Goal: Task Accomplishment & Management: Use online tool/utility

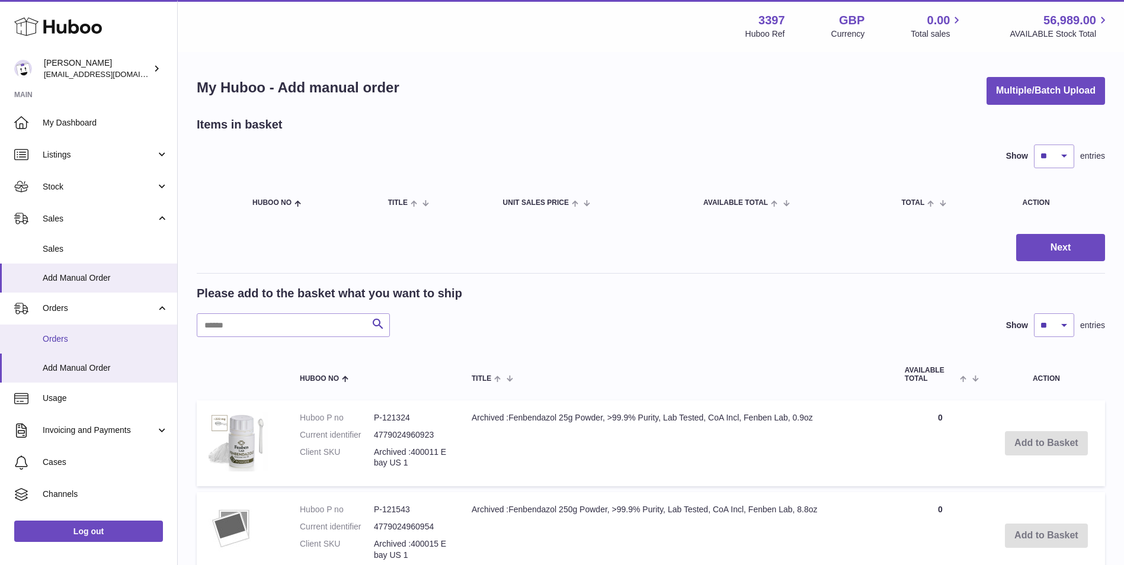
click at [56, 338] on span "Orders" at bounding box center [106, 339] width 126 height 11
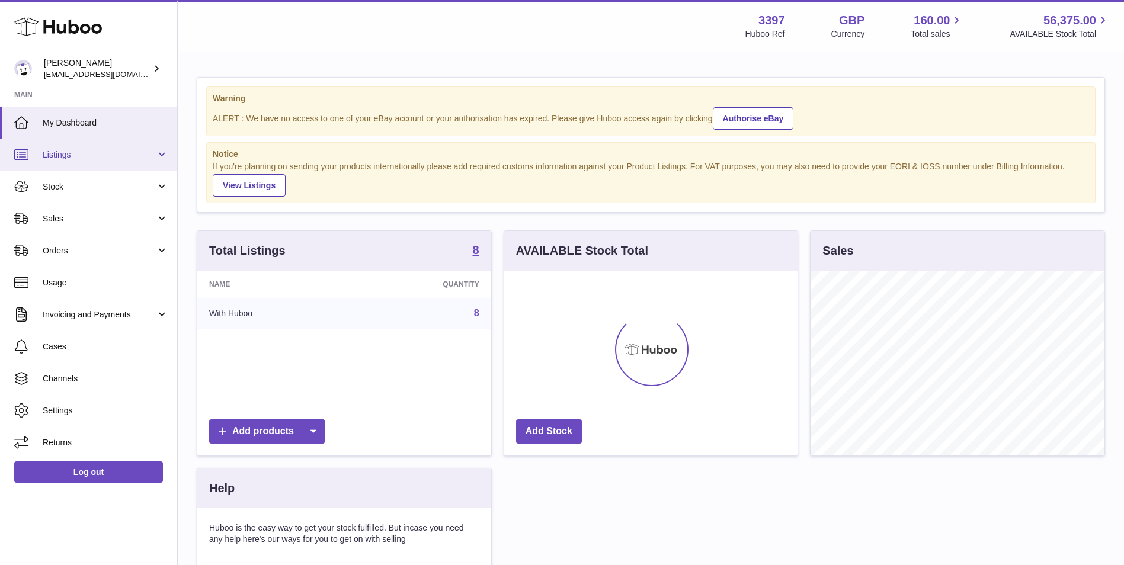
scroll to position [185, 293]
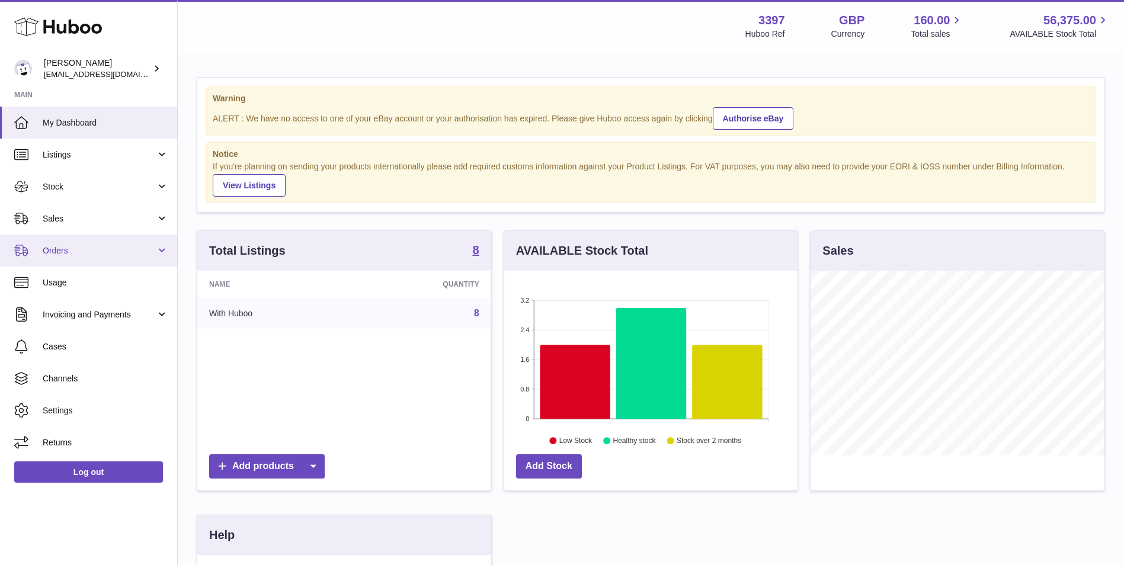
click at [79, 252] on span "Orders" at bounding box center [99, 250] width 113 height 11
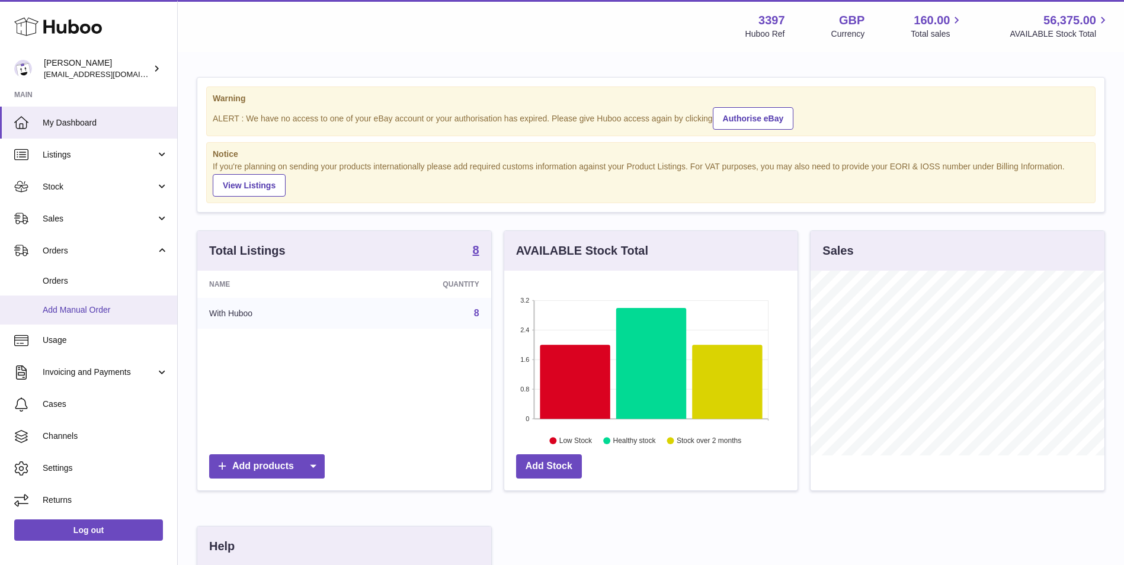
click at [84, 309] on span "Add Manual Order" at bounding box center [106, 310] width 126 height 11
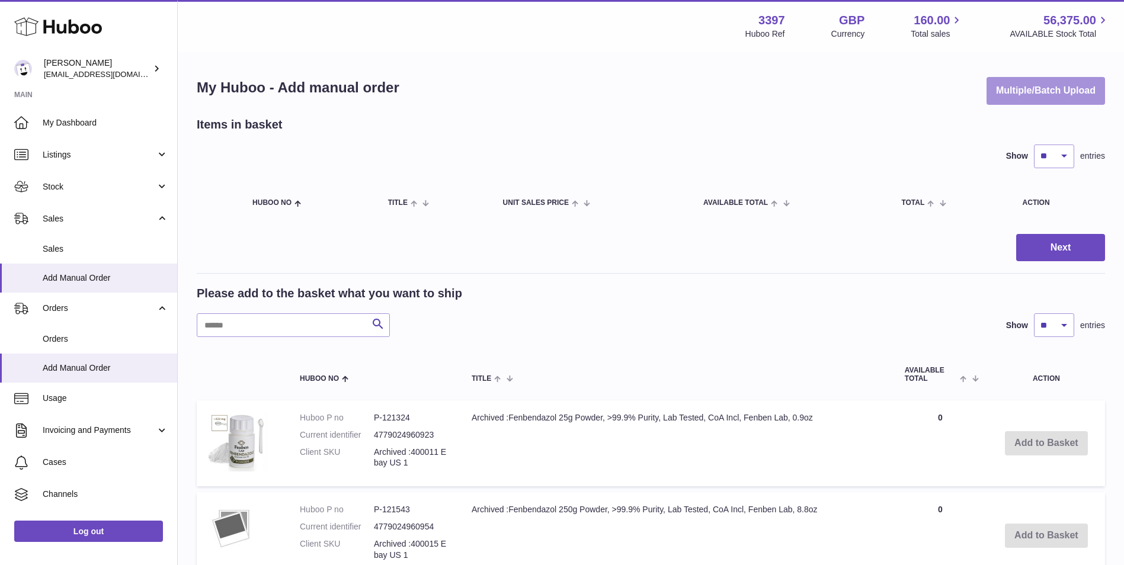
click at [1049, 79] on button "Multiple/Batch Upload" at bounding box center [1045, 91] width 118 height 28
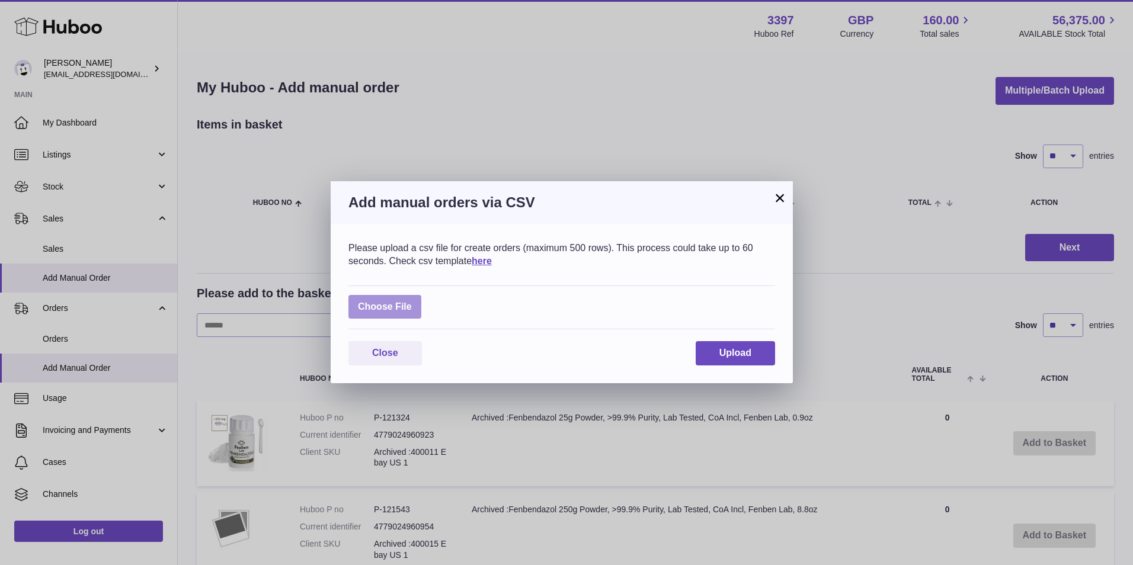
click at [367, 305] on label at bounding box center [384, 307] width 73 height 24
click at [412, 302] on input "file" at bounding box center [412, 301] width 1 height 1
type input "**********"
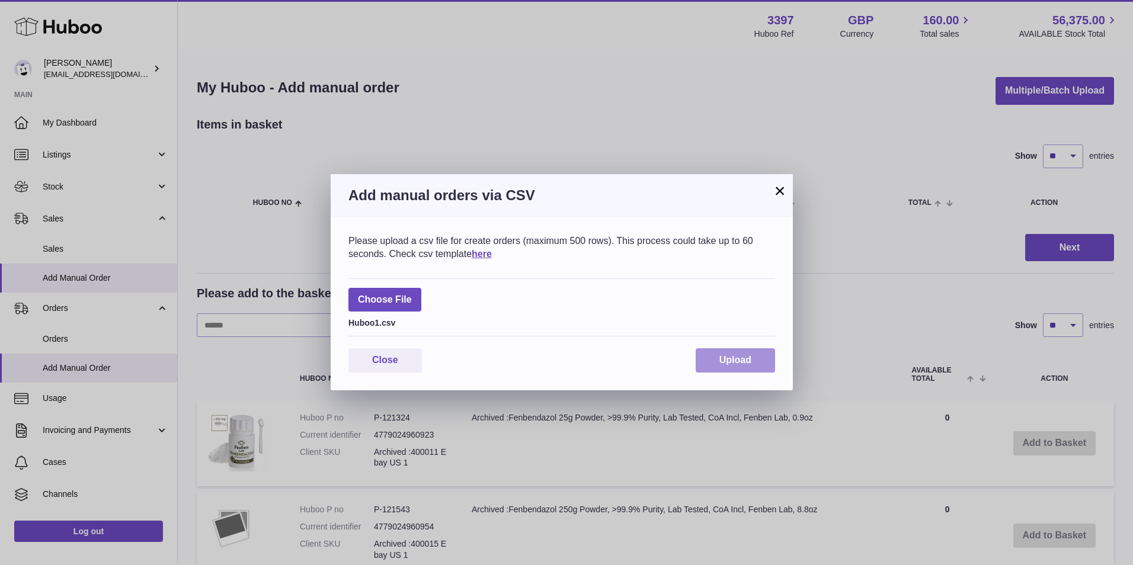
drag, startPoint x: 730, startPoint y: 357, endPoint x: 738, endPoint y: 357, distance: 8.3
click at [731, 357] on span "Upload" at bounding box center [735, 360] width 32 height 10
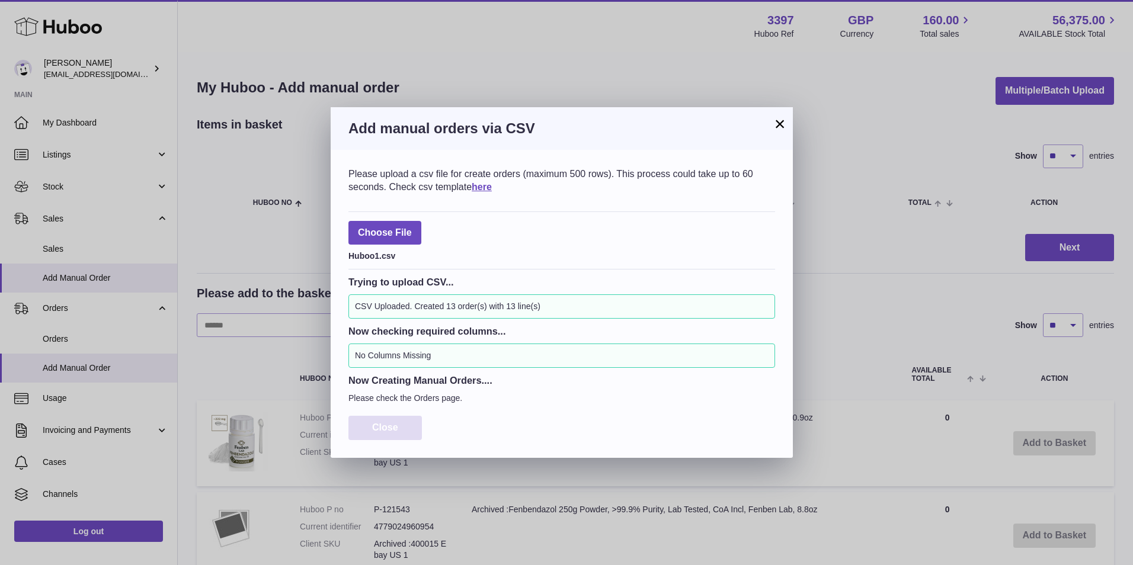
click at [398, 425] on span "Close" at bounding box center [385, 427] width 26 height 10
